Goal: Navigation & Orientation: Find specific page/section

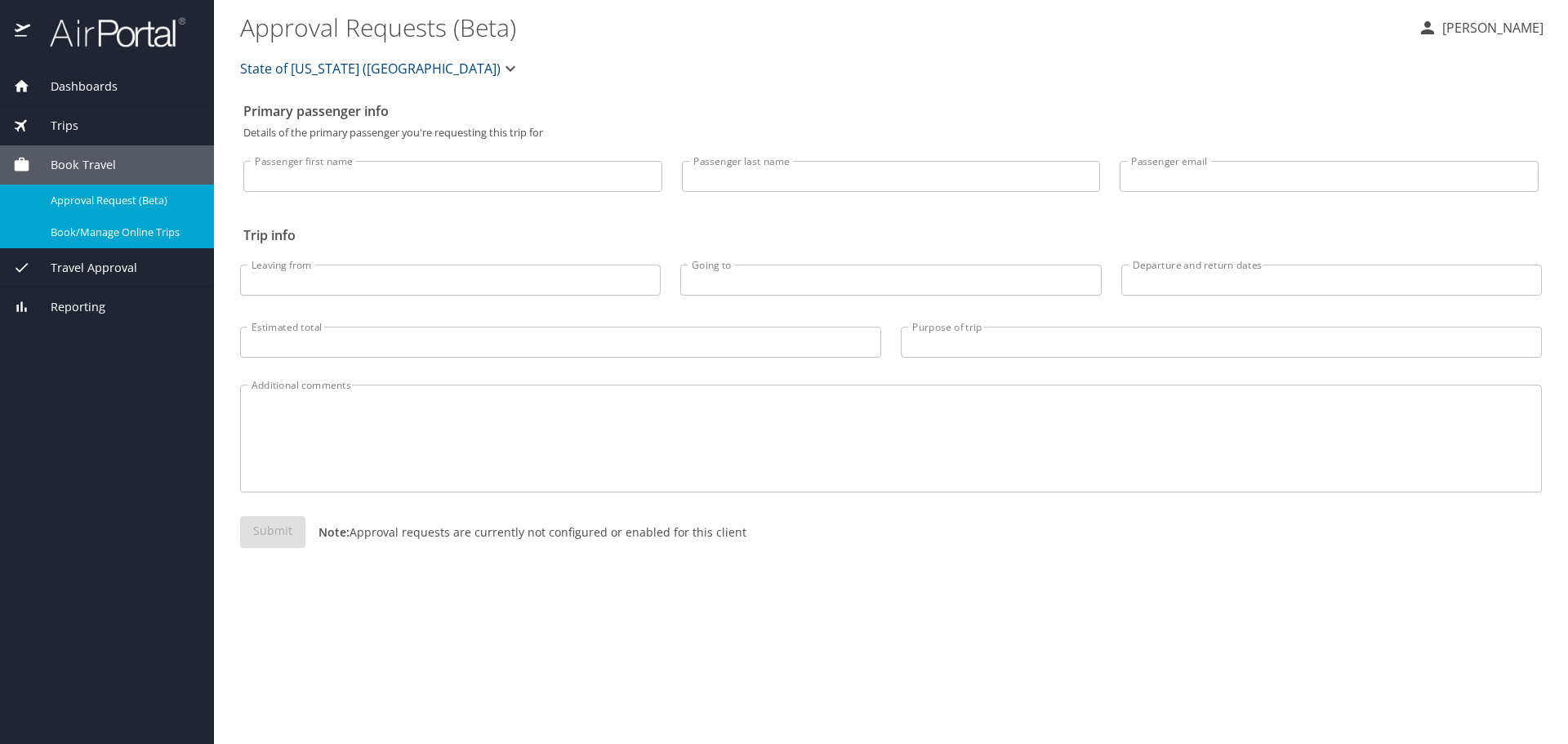
click at [48, 131] on span "Trips" at bounding box center [54, 125] width 48 height 18
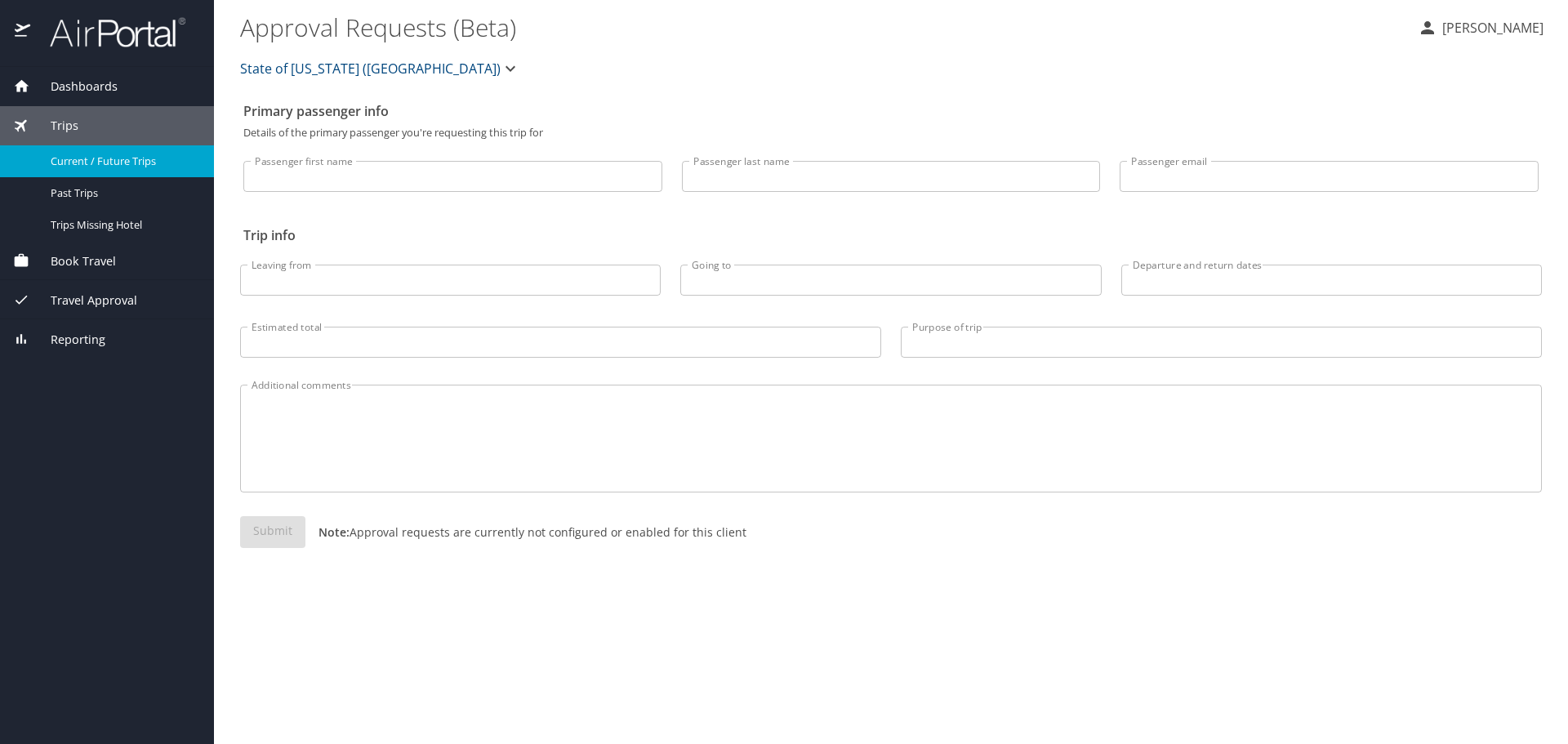
click at [74, 166] on span "Current / Future Trips" at bounding box center [122, 161] width 143 height 15
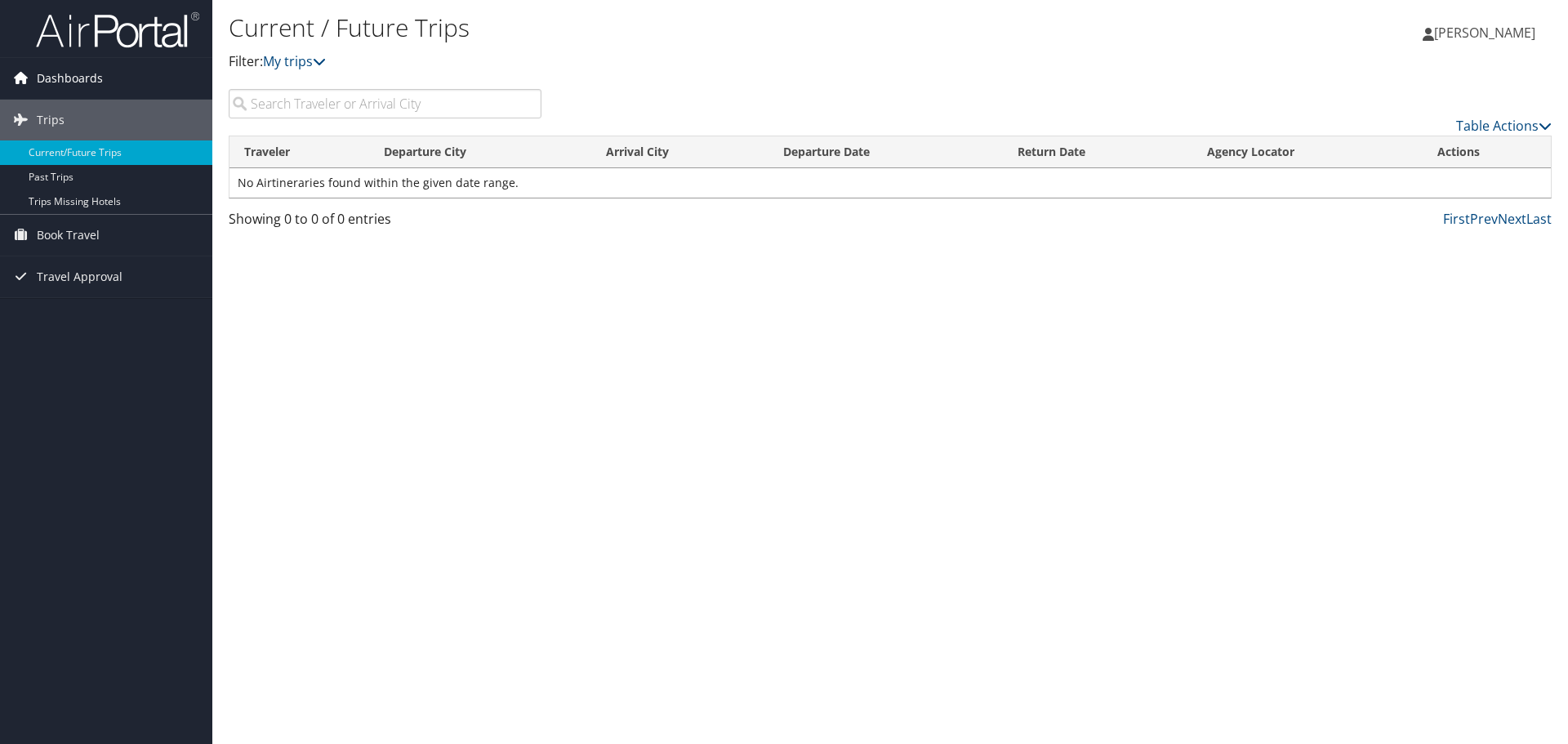
click at [78, 74] on span "Dashboards" at bounding box center [69, 78] width 66 height 41
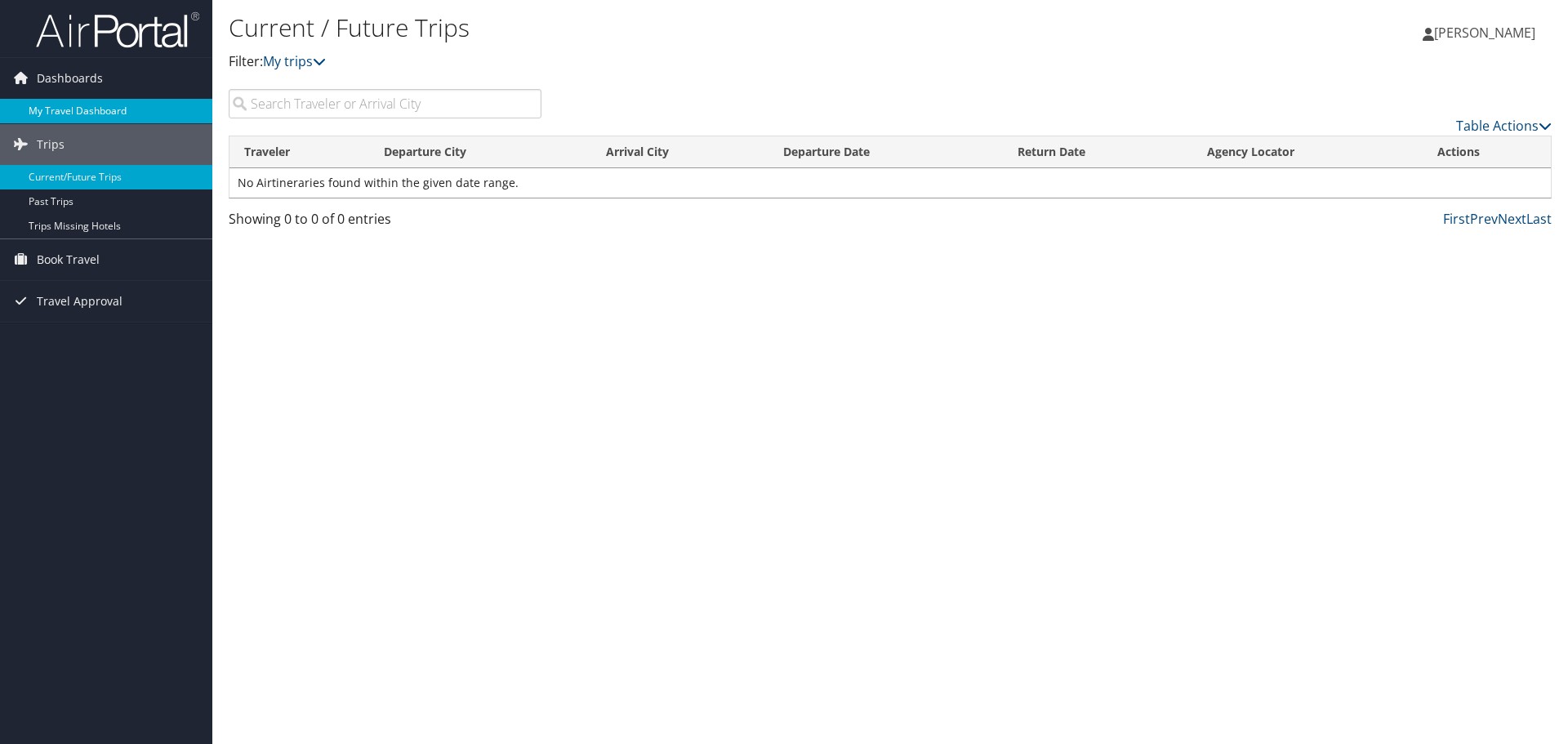
click at [75, 104] on link "My Travel Dashboard" at bounding box center [106, 111] width 213 height 25
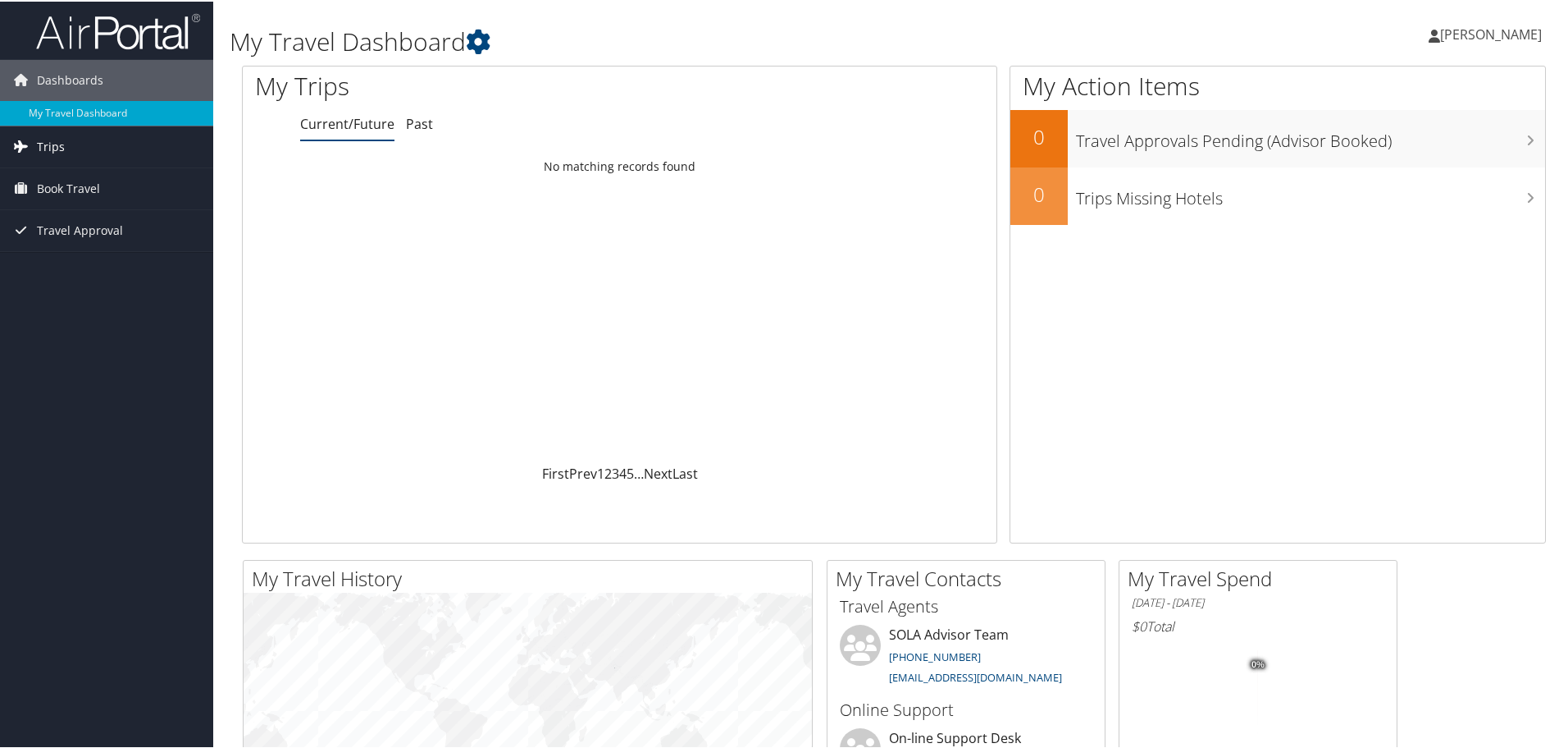
click at [68, 144] on link "Trips" at bounding box center [106, 145] width 213 height 41
click at [73, 262] on span "Book Travel" at bounding box center [69, 261] width 63 height 41
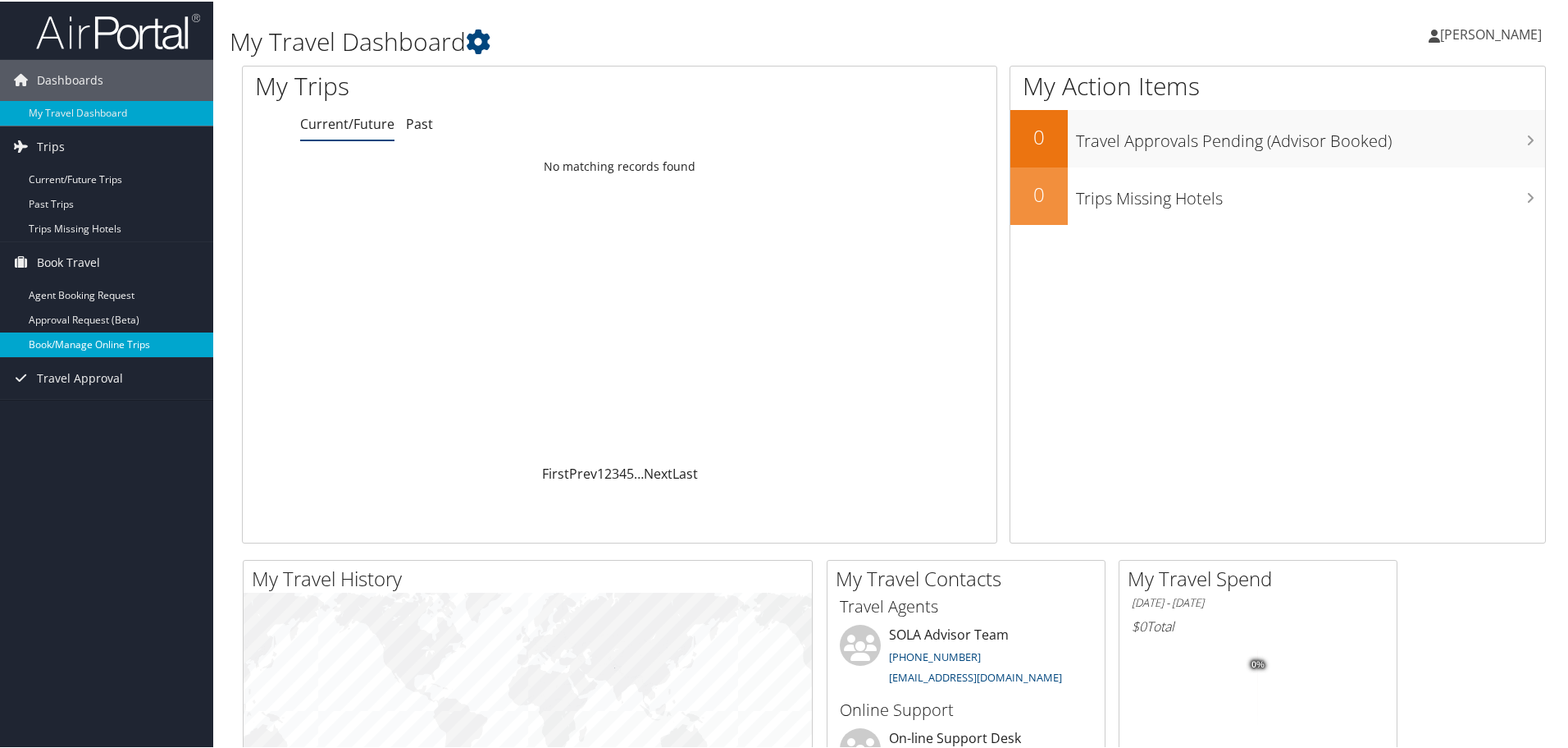
click at [69, 341] on link "Book/Manage Online Trips" at bounding box center [106, 343] width 213 height 25
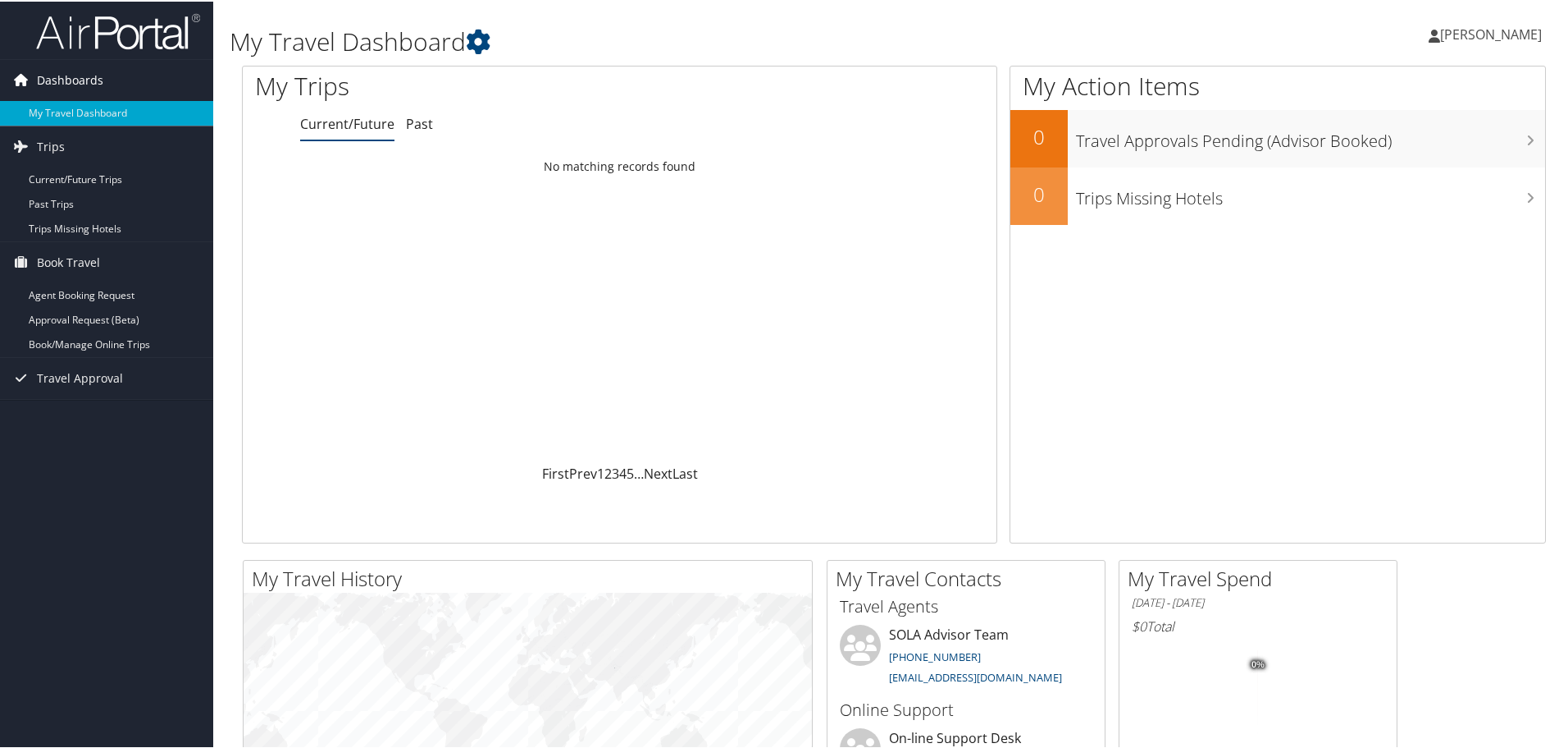
click at [71, 86] on span "Dashboards" at bounding box center [69, 79] width 66 height 41
click at [74, 83] on span "Dashboards" at bounding box center [69, 79] width 66 height 41
click at [59, 144] on span "Trips" at bounding box center [51, 145] width 28 height 41
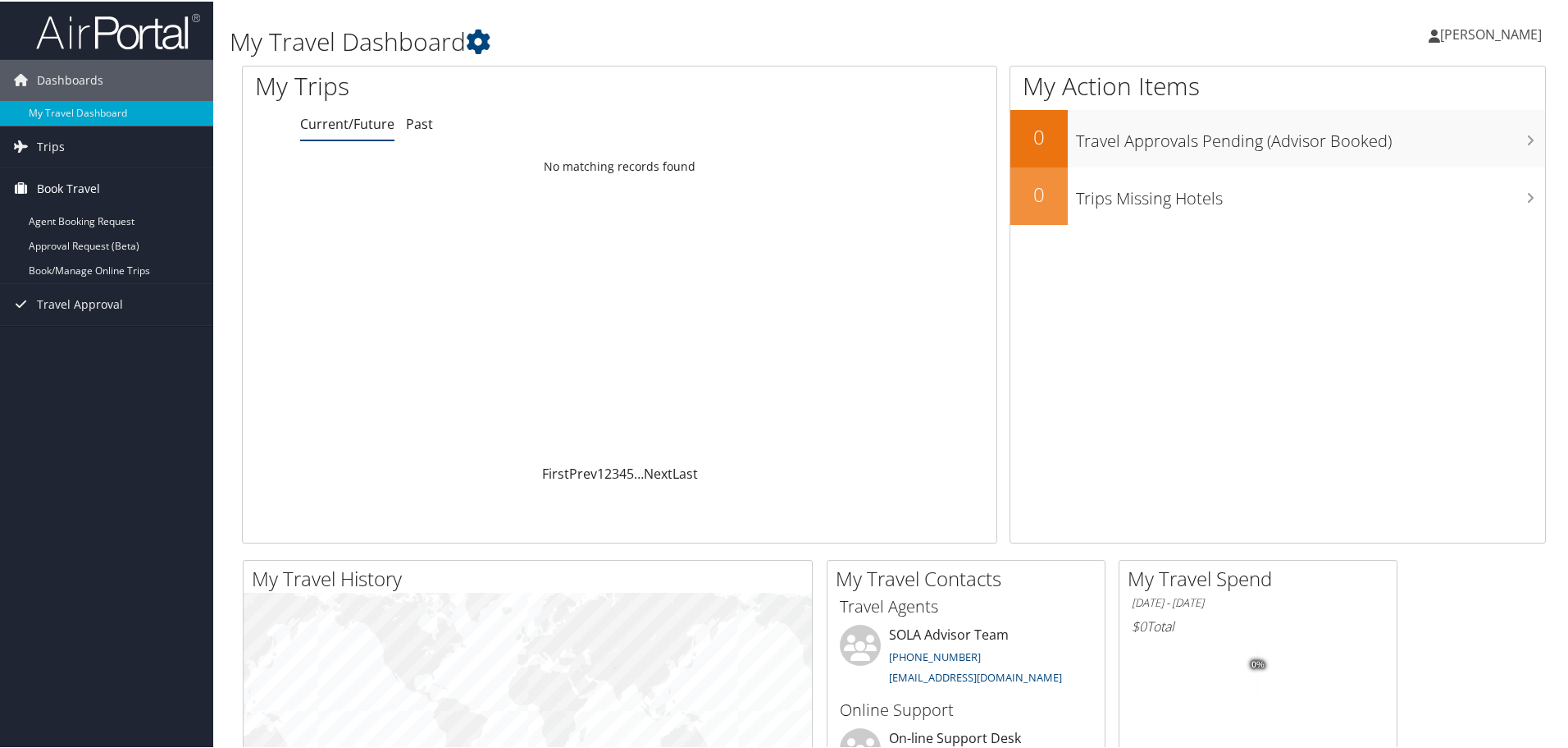
click at [66, 192] on span "Book Travel" at bounding box center [69, 187] width 63 height 41
click at [68, 233] on span "Travel Approval" at bounding box center [80, 229] width 86 height 41
click at [69, 265] on link "Pending Trip Approvals" at bounding box center [106, 262] width 213 height 25
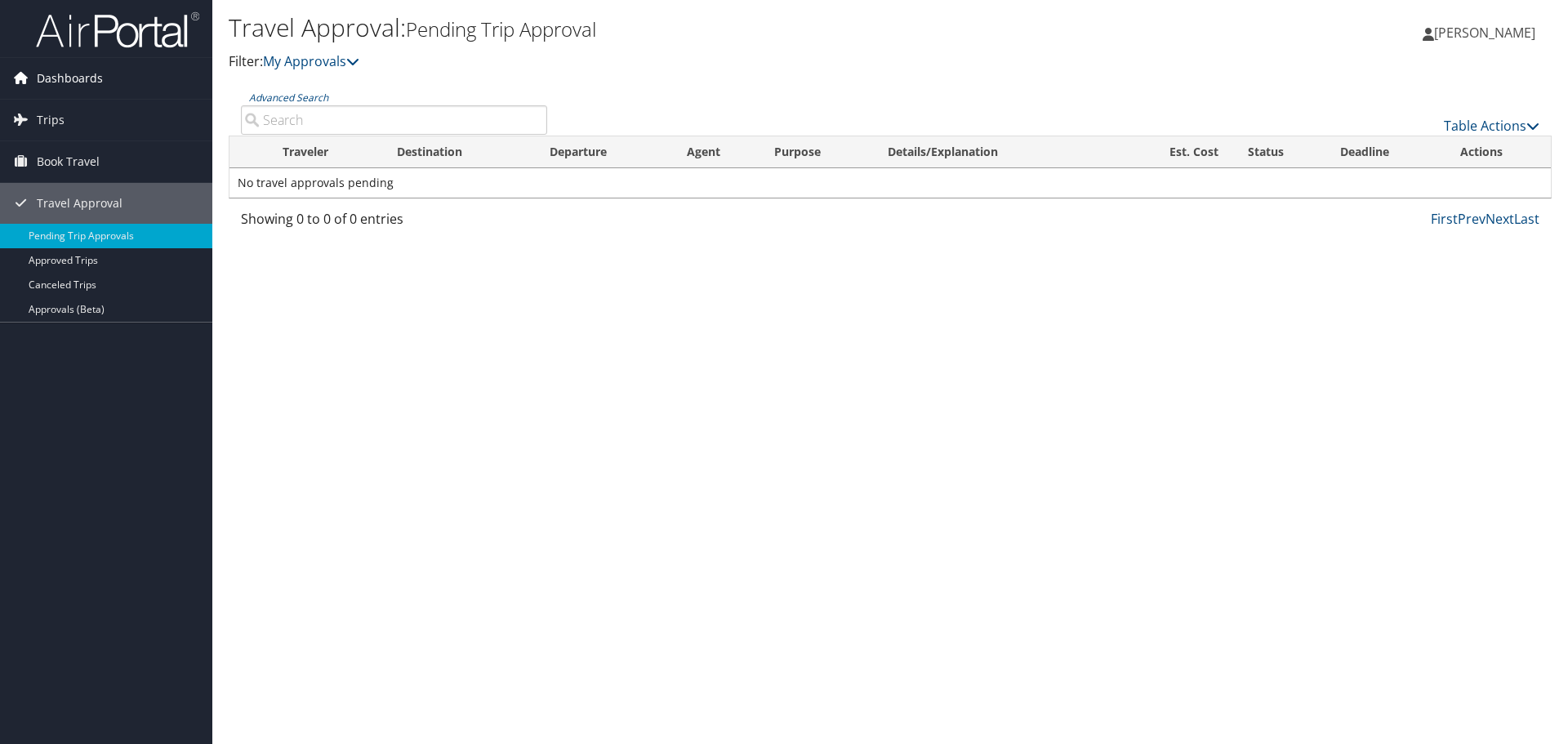
click at [63, 78] on span "Dashboards" at bounding box center [69, 78] width 66 height 41
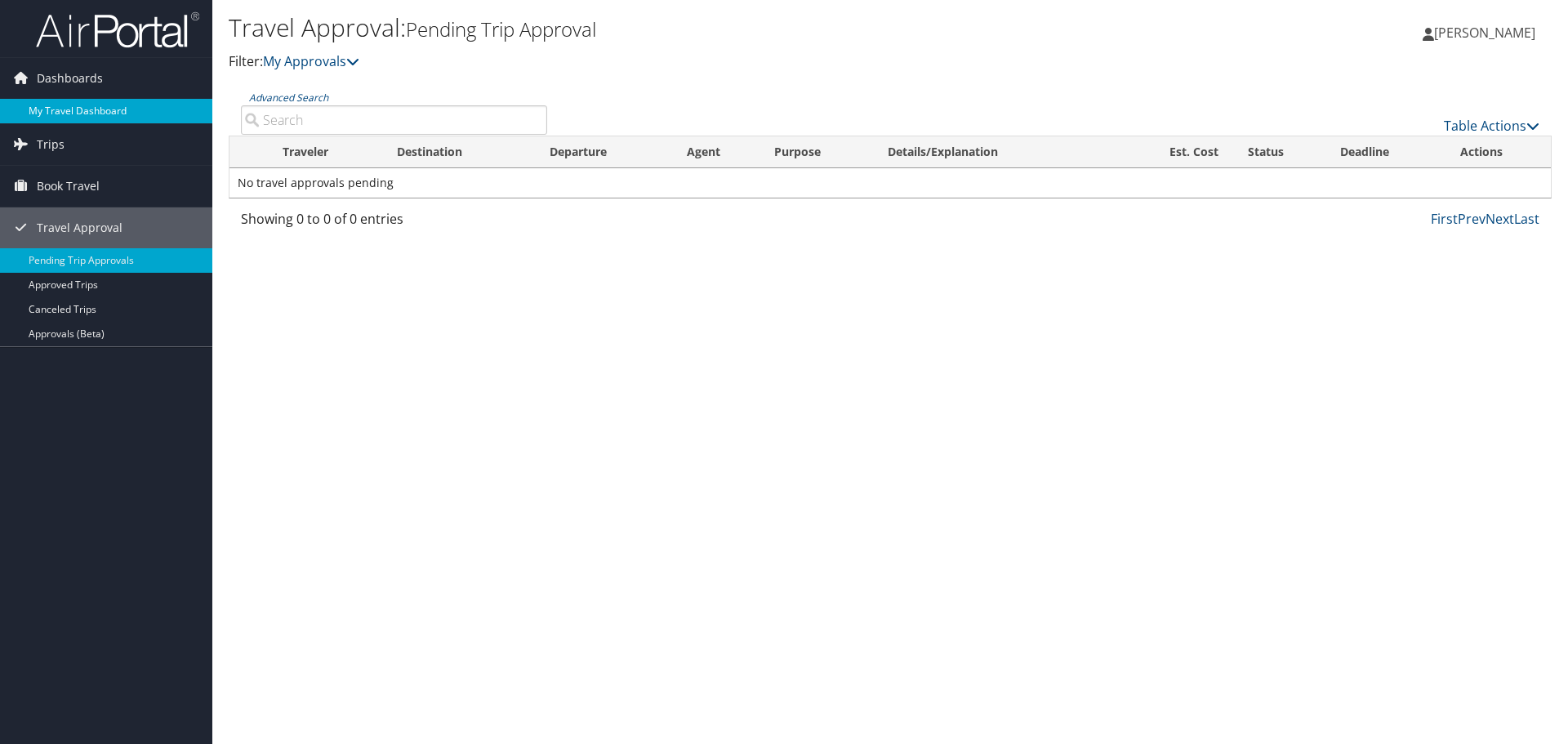
click at [61, 105] on link "My Travel Dashboard" at bounding box center [106, 111] width 213 height 25
